Goal: Task Accomplishment & Management: Use online tool/utility

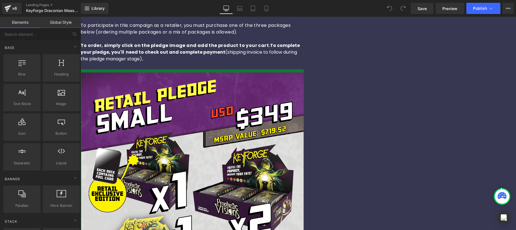
scroll to position [317, 0]
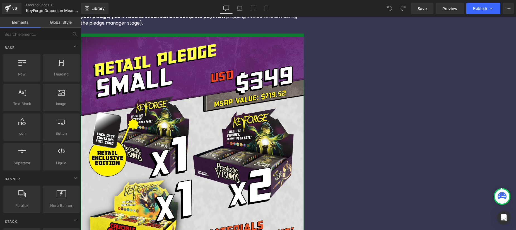
click at [228, 78] on img at bounding box center [192, 150] width 223 height 227
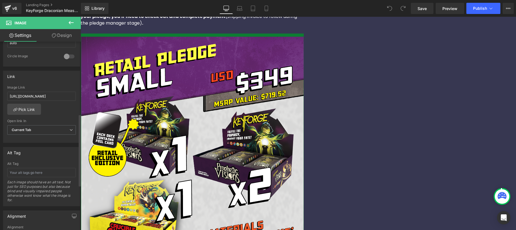
scroll to position [189, 0]
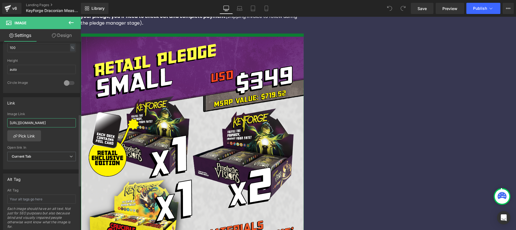
click at [54, 123] on input "[URL][DOMAIN_NAME]" at bounding box center [41, 122] width 69 height 9
click at [30, 138] on link "Pick Link" at bounding box center [24, 135] width 34 height 11
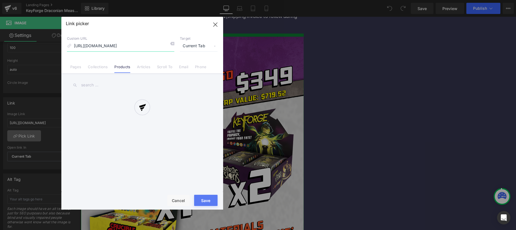
scroll to position [0, 68]
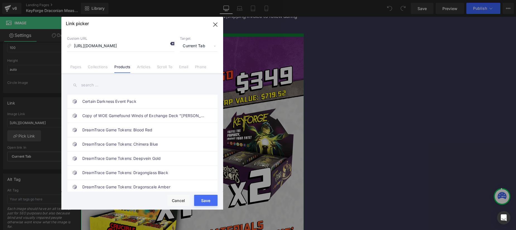
click at [172, 44] on icon at bounding box center [172, 43] width 4 height 4
click at [154, 47] on input at bounding box center [120, 46] width 107 height 11
type input "draconian measures"
click at [105, 86] on input "text" at bounding box center [142, 85] width 151 height 13
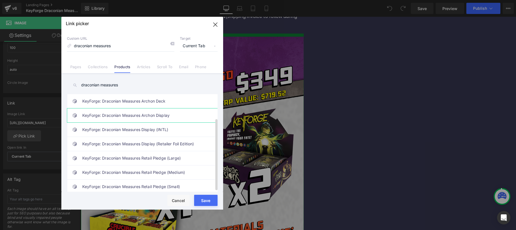
scroll to position [33, 0]
type input "draconian measures"
click at [141, 182] on link "KeyForge: Draconian Measures Retail Pledge (Small)" at bounding box center [143, 186] width 123 height 14
type input "/products/keyforge-draconian-measures-retail-pledge-small"
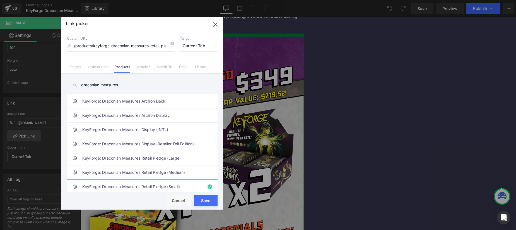
click at [211, 199] on button "Save" at bounding box center [205, 199] width 23 height 11
type input "/products/keyforge-draconian-measures-retail-pledge-small"
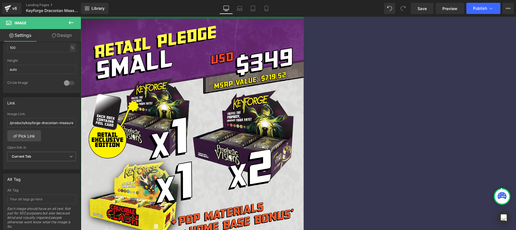
scroll to position [362, 0]
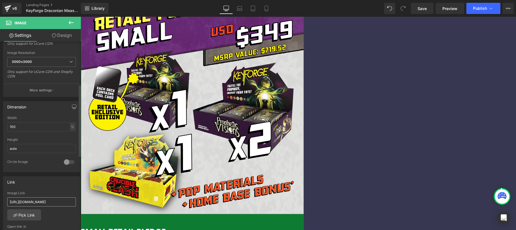
scroll to position [116, 0]
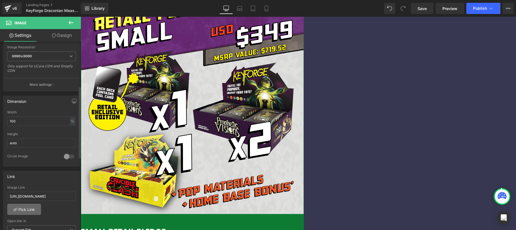
click at [27, 209] on link "Pick Link" at bounding box center [24, 208] width 34 height 11
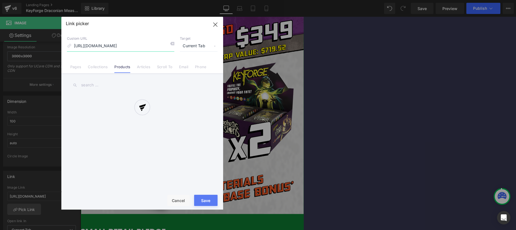
scroll to position [0, 91]
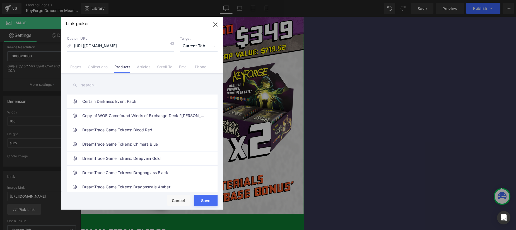
click at [108, 86] on input "text" at bounding box center [142, 85] width 151 height 13
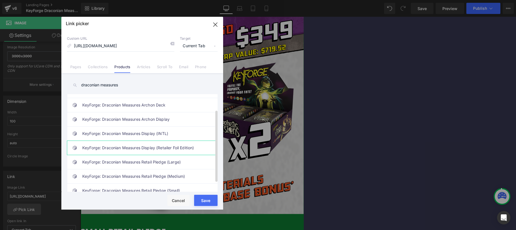
scroll to position [33, 0]
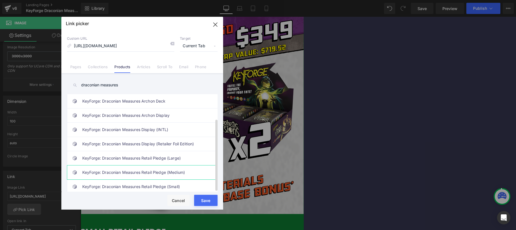
type input "draconian measures"
click at [161, 167] on link "KeyForge: Draconian Measures Retail Pledge (Medium)" at bounding box center [143, 172] width 123 height 14
type input "/products/keyforge-draconian-measures-retail-pledge-medium"
drag, startPoint x: 120, startPoint y: 182, endPoint x: 200, endPoint y: 199, distance: 81.7
click at [200, 199] on button "Save" at bounding box center [205, 199] width 23 height 11
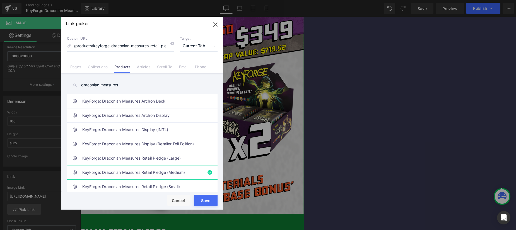
type input "/products/keyforge-draconian-measures-retail-pledge-medium"
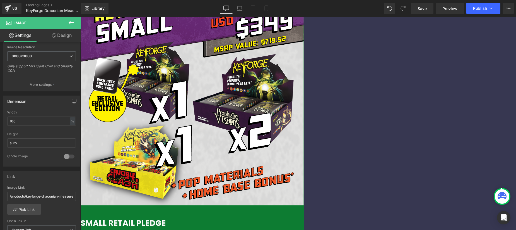
scroll to position [470, 0]
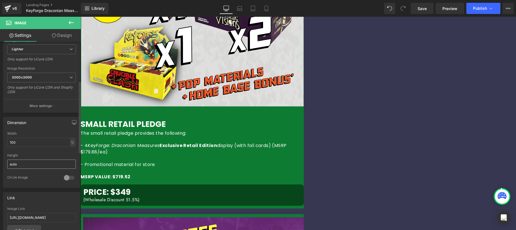
scroll to position [145, 0]
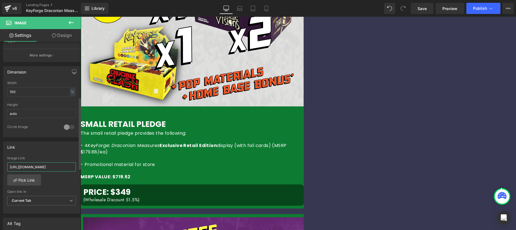
click at [49, 165] on input "[URL][DOMAIN_NAME]" at bounding box center [41, 166] width 69 height 9
click at [27, 182] on link "Pick Link" at bounding box center [24, 179] width 34 height 11
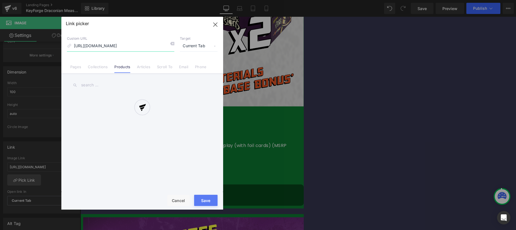
scroll to position [0, 85]
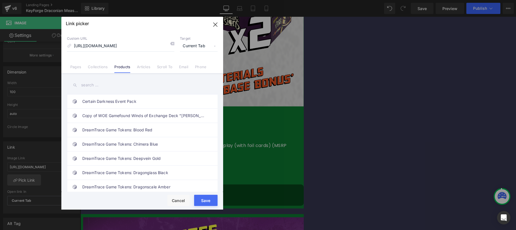
click at [112, 85] on input "text" at bounding box center [142, 85] width 151 height 13
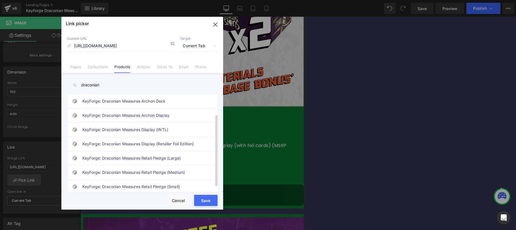
scroll to position [33, 0]
type input "draconian"
click at [156, 154] on link "KeyForge: Draconian Measures Retail Pledge (Large)" at bounding box center [143, 158] width 123 height 14
type input "/products/keyforge-draconian-measures-retail-pledge-large"
click at [202, 192] on div "Save Cancel" at bounding box center [142, 201] width 162 height 18
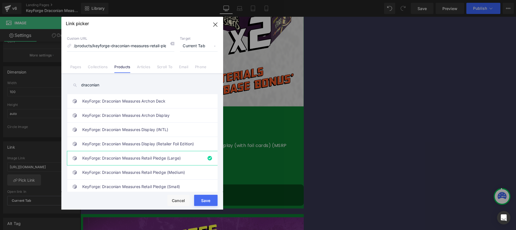
click at [203, 201] on button "Save" at bounding box center [205, 199] width 23 height 11
type input "/products/keyforge-draconian-measures-retail-pledge-large"
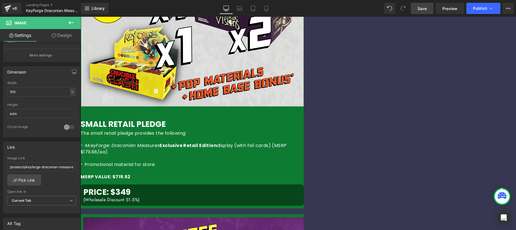
click at [417, 7] on link "Save" at bounding box center [422, 8] width 23 height 11
click at [492, 9] on icon at bounding box center [491, 9] width 6 height 6
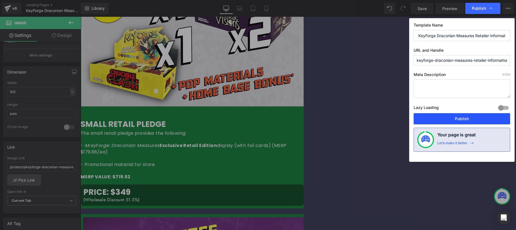
click at [442, 117] on button "Publish" at bounding box center [462, 118] width 97 height 11
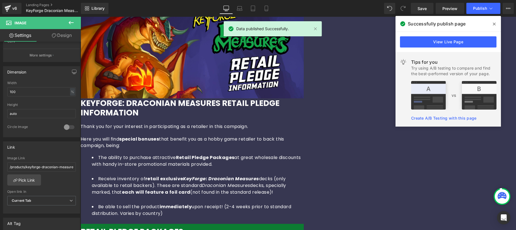
scroll to position [44, 0]
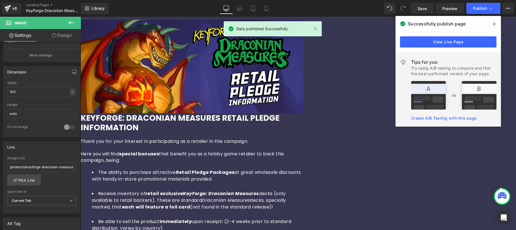
click at [493, 23] on icon at bounding box center [494, 24] width 3 height 3
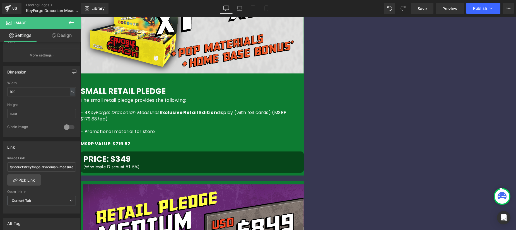
scroll to position [443, 0]
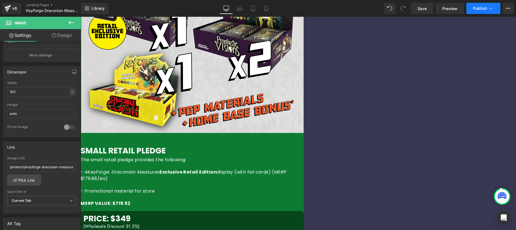
click at [483, 8] on span "Publish" at bounding box center [480, 8] width 14 height 4
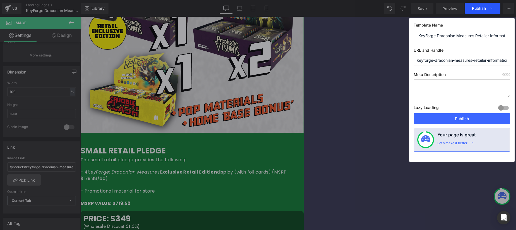
click at [498, 8] on div "Publish" at bounding box center [482, 8] width 35 height 11
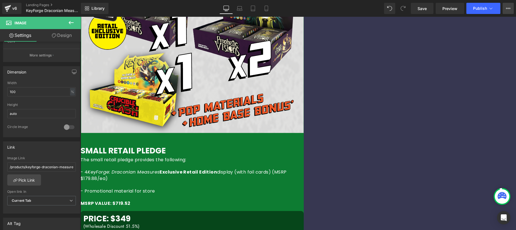
click at [509, 9] on icon at bounding box center [508, 8] width 4 height 4
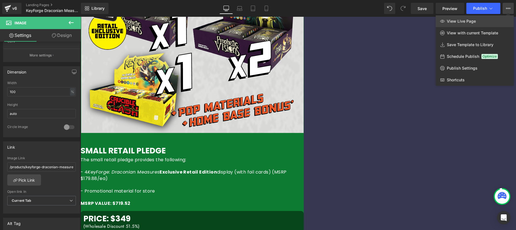
click at [483, 20] on link "View Live Page" at bounding box center [475, 21] width 78 height 12
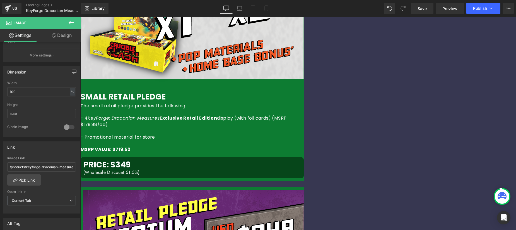
scroll to position [500, 0]
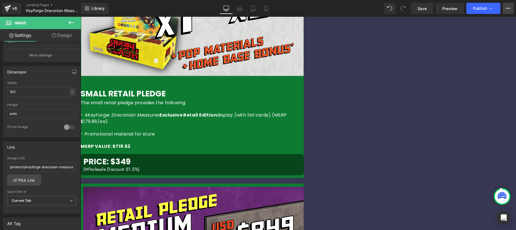
click at [507, 5] on button "View Live Page View with current Template Save Template to Library Schedule Pub…" at bounding box center [508, 8] width 11 height 11
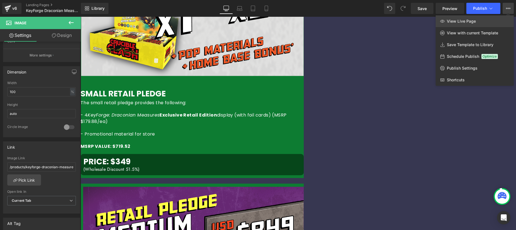
click at [475, 22] on link "View Live Page" at bounding box center [475, 21] width 78 height 12
